Goal: Information Seeking & Learning: Check status

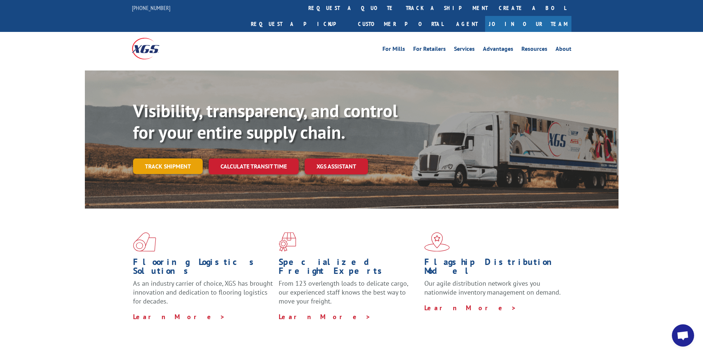
click at [159, 158] on link "Track shipment" at bounding box center [168, 166] width 70 height 16
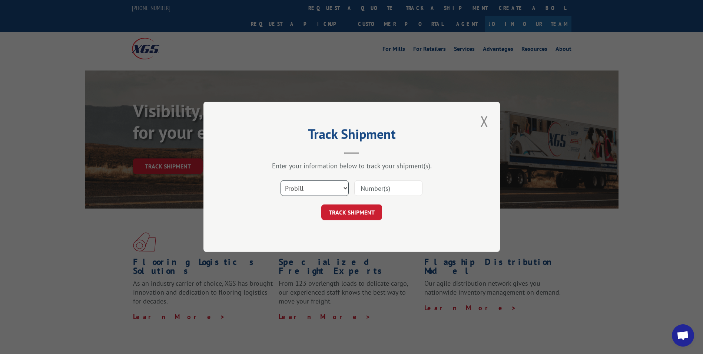
click at [345, 187] on select "Select category... Probill BOL PO" at bounding box center [315, 189] width 68 height 16
select select "bol"
click at [281, 181] on select "Select category... Probill BOL PO" at bounding box center [315, 189] width 68 height 16
click at [409, 188] on input at bounding box center [388, 189] width 68 height 16
type input "54388434"
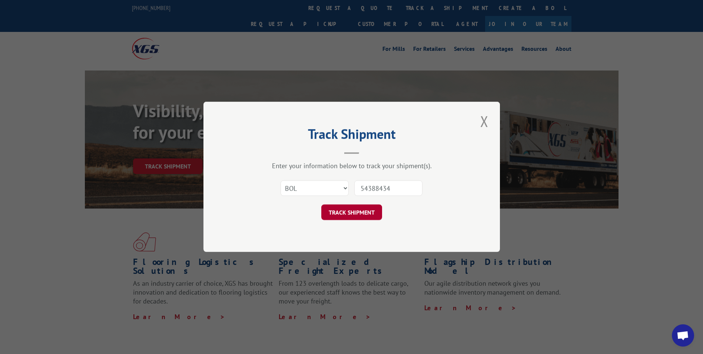
click at [347, 211] on button "TRACK SHIPMENT" at bounding box center [351, 213] width 61 height 16
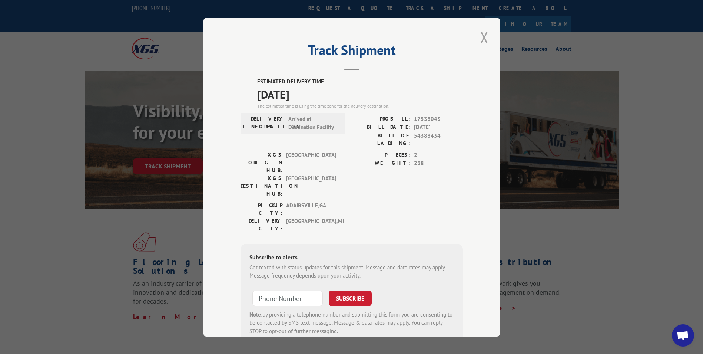
click at [482, 37] on button "Close modal" at bounding box center [484, 37] width 13 height 20
